Goal: Task Accomplishment & Management: Complete application form

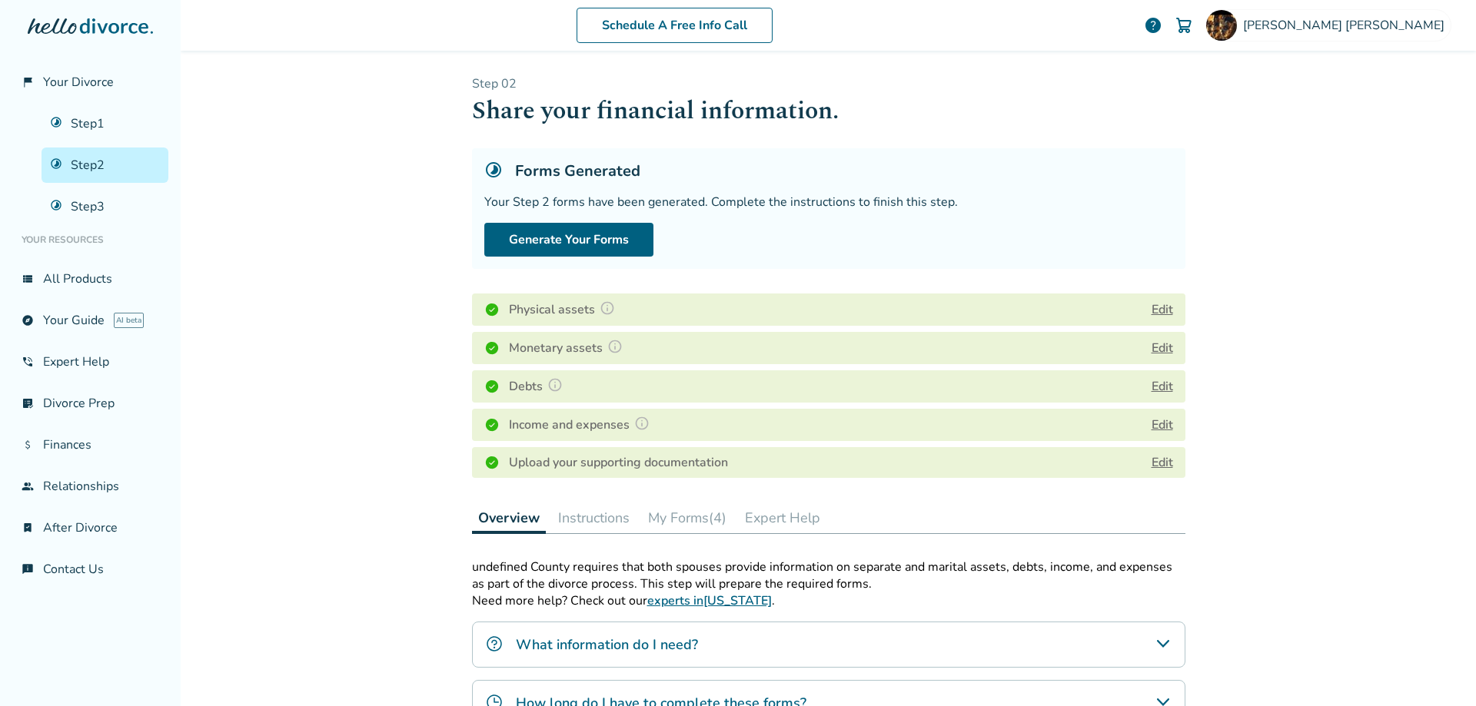
click at [1157, 469] on link "Edit" at bounding box center [1162, 462] width 22 height 17
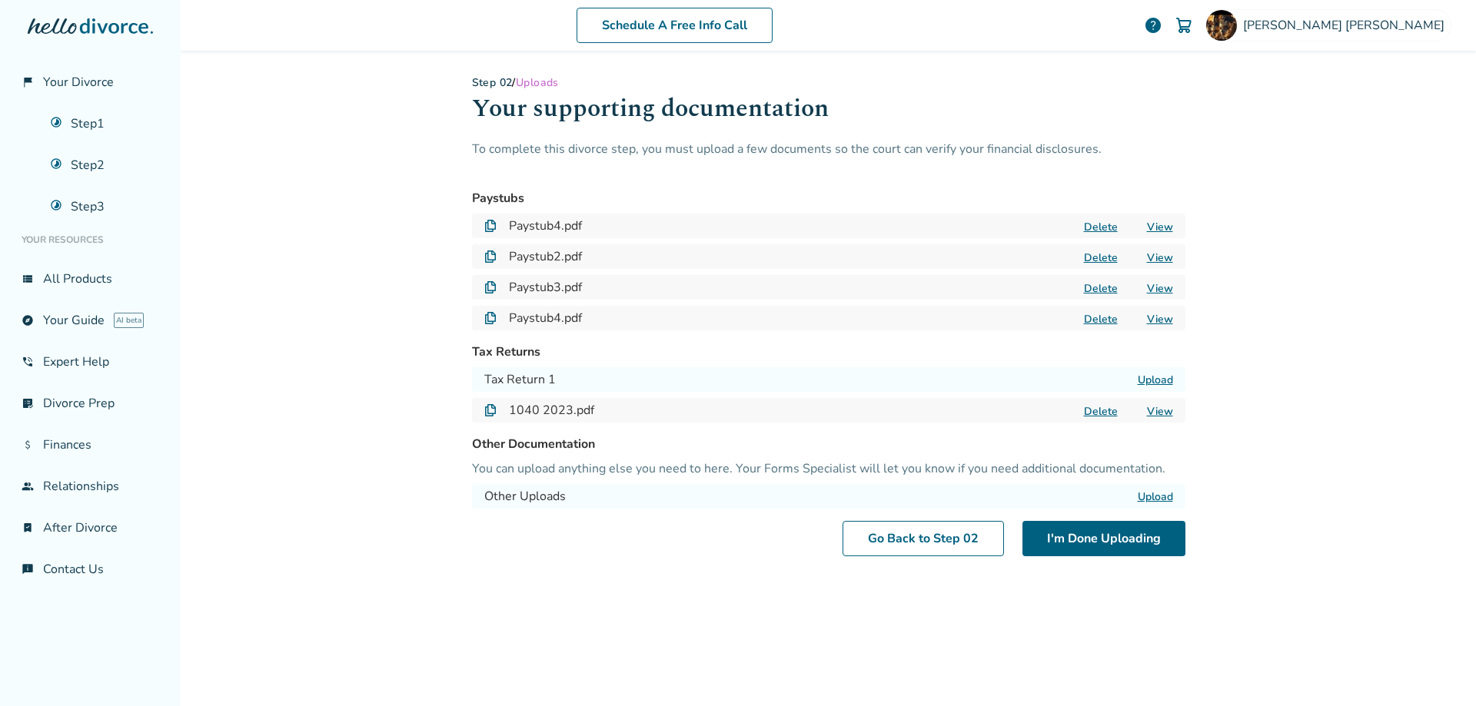
click at [1145, 377] on label "Upload" at bounding box center [1155, 380] width 35 height 15
click at [0, 0] on input "Upload" at bounding box center [0, 0] width 0 height 0
click at [1148, 533] on button "I'm Done Uploading" at bounding box center [1103, 538] width 163 height 35
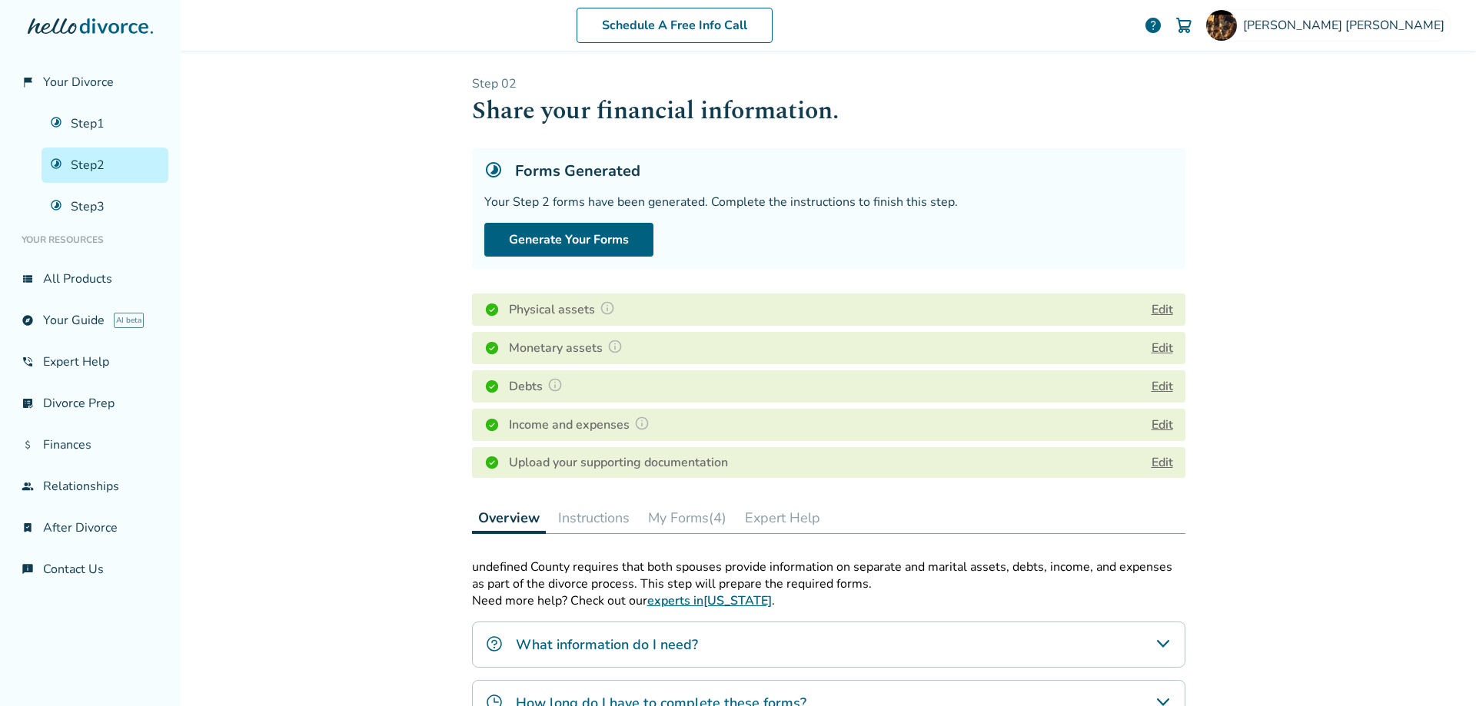
click at [636, 423] on img at bounding box center [641, 423] width 15 height 15
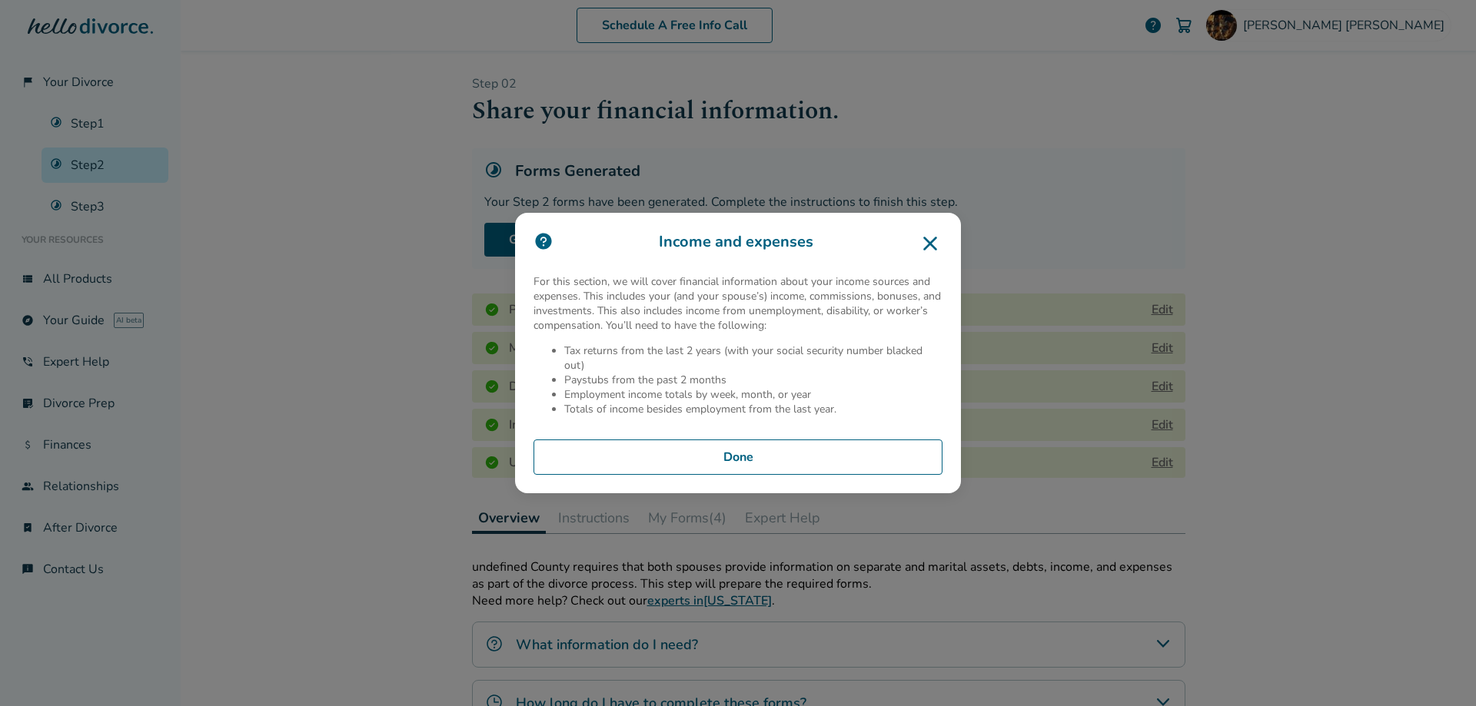
click at [748, 453] on button "Done" at bounding box center [737, 457] width 409 height 35
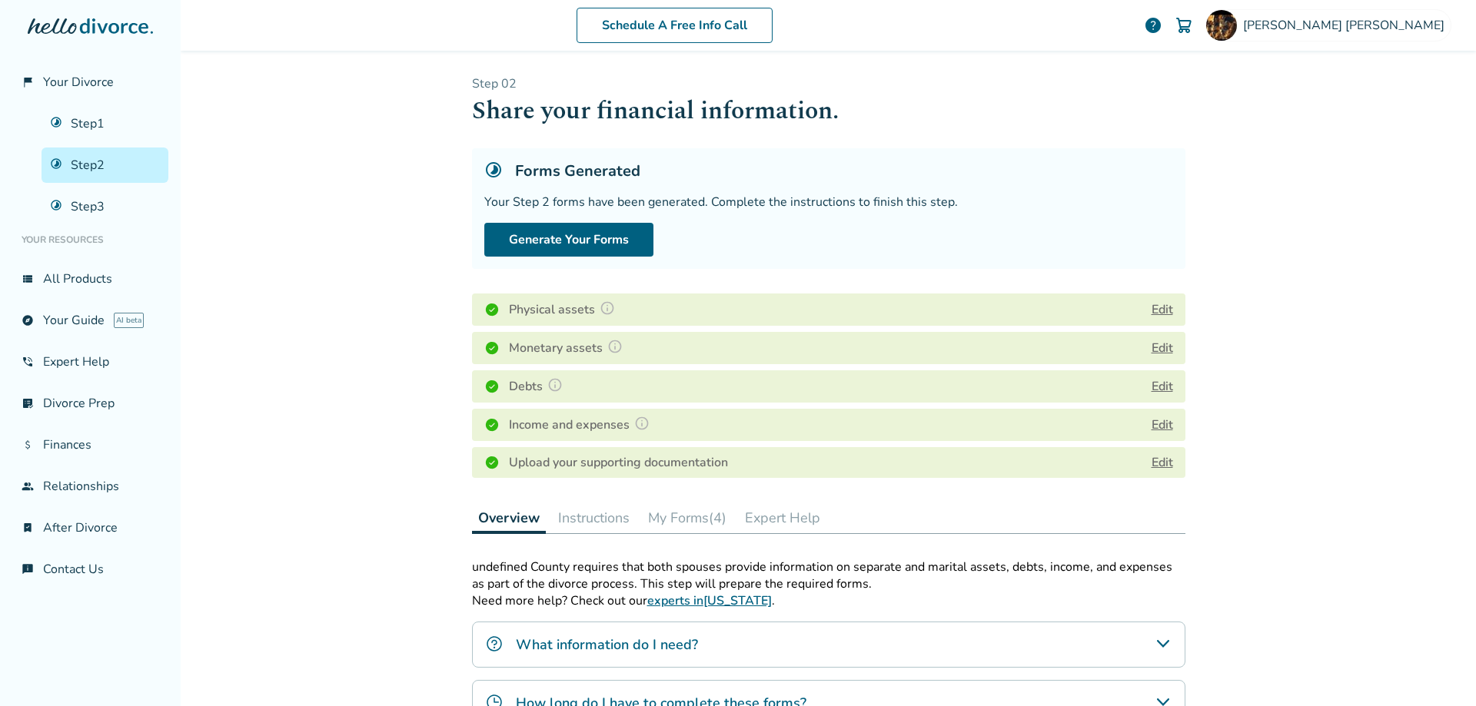
click at [1162, 312] on button "Edit" at bounding box center [1162, 310] width 22 height 18
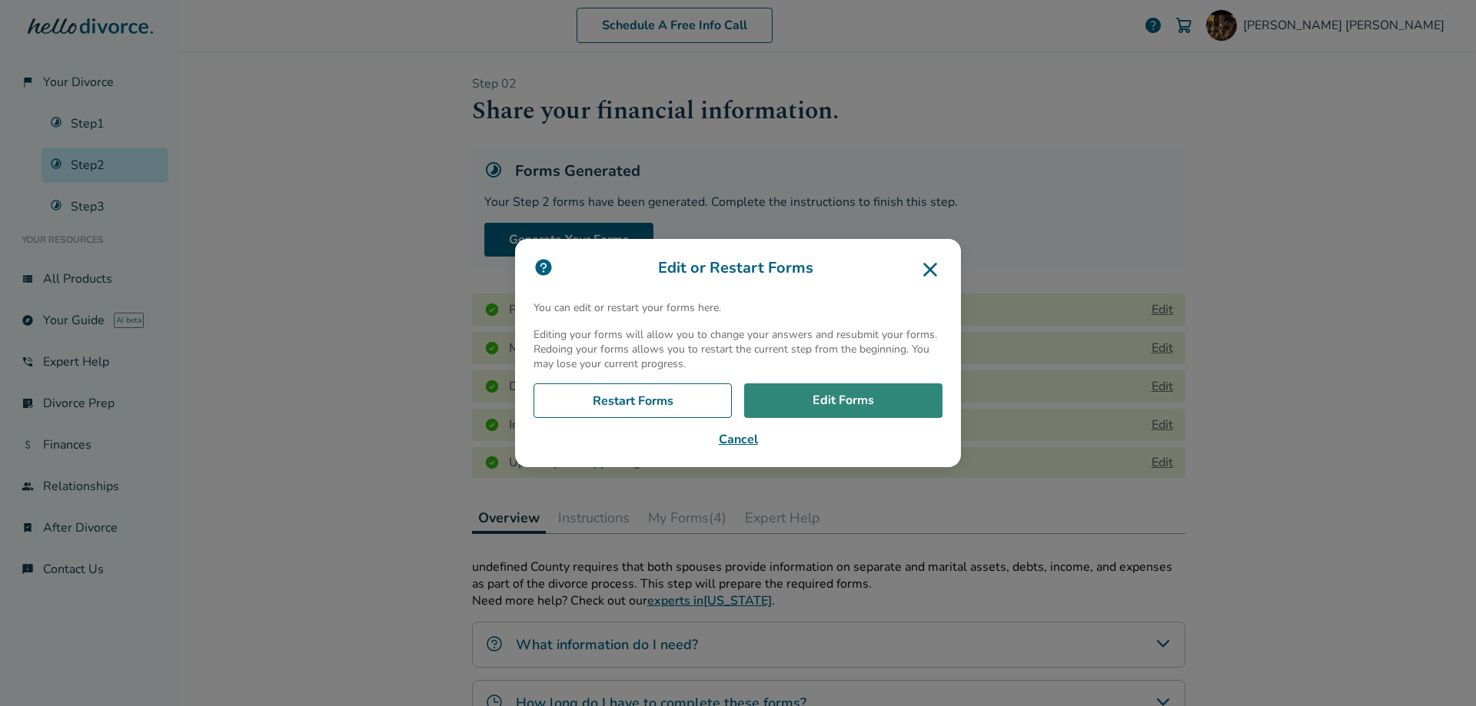
click at [881, 406] on link "Edit Forms" at bounding box center [843, 401] width 198 height 35
